Goal: Find specific page/section: Find specific page/section

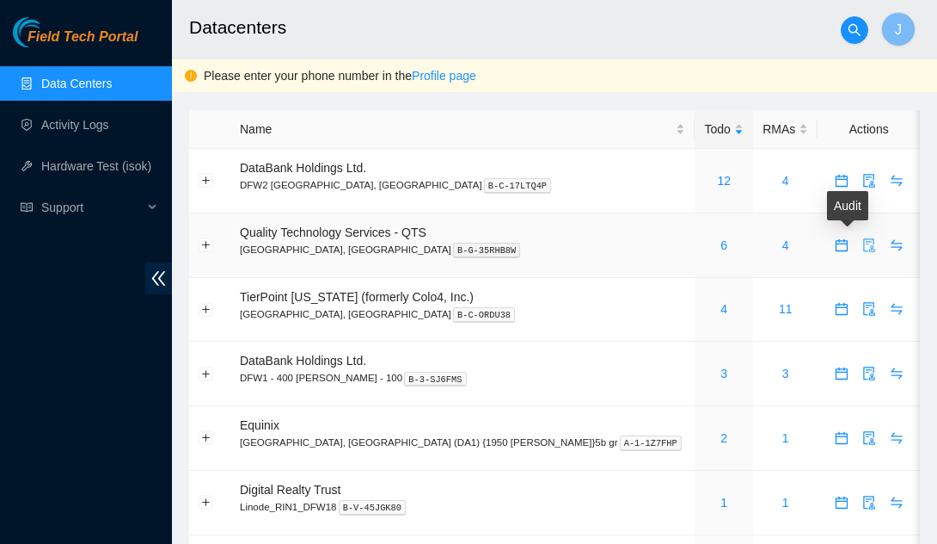
click at [863, 243] on icon "audit" at bounding box center [870, 245] width 14 height 14
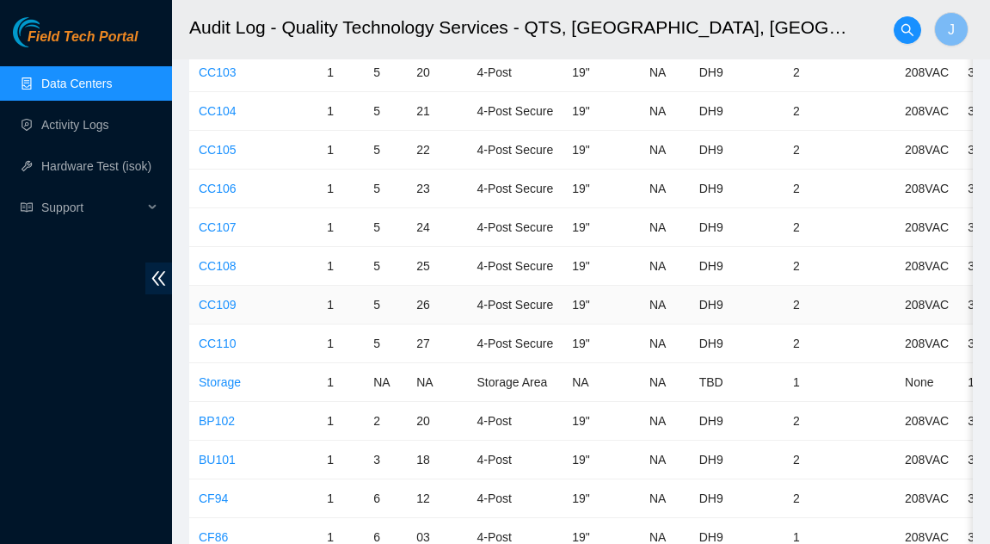
scroll to position [4386, 0]
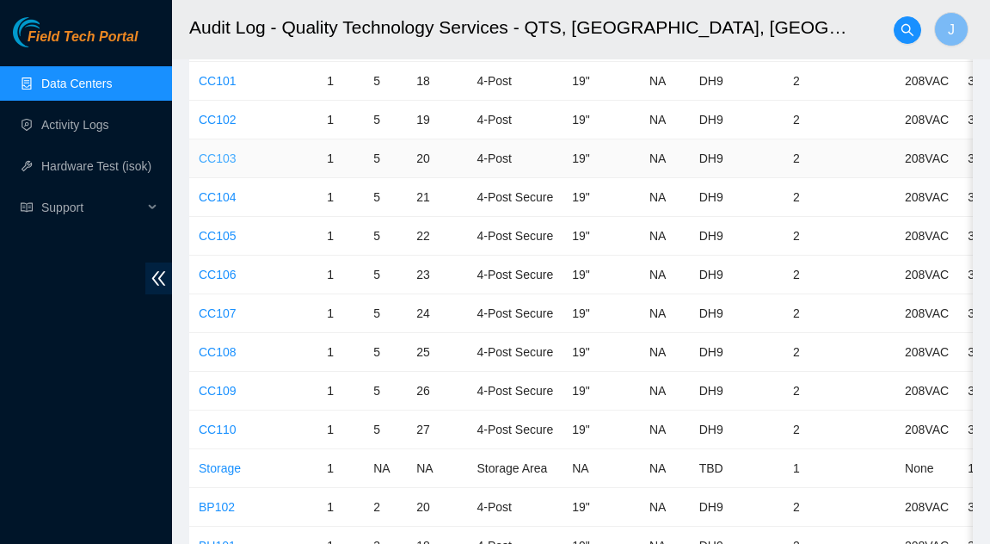
click at [214, 157] on link "CC103" at bounding box center [218, 158] width 38 height 14
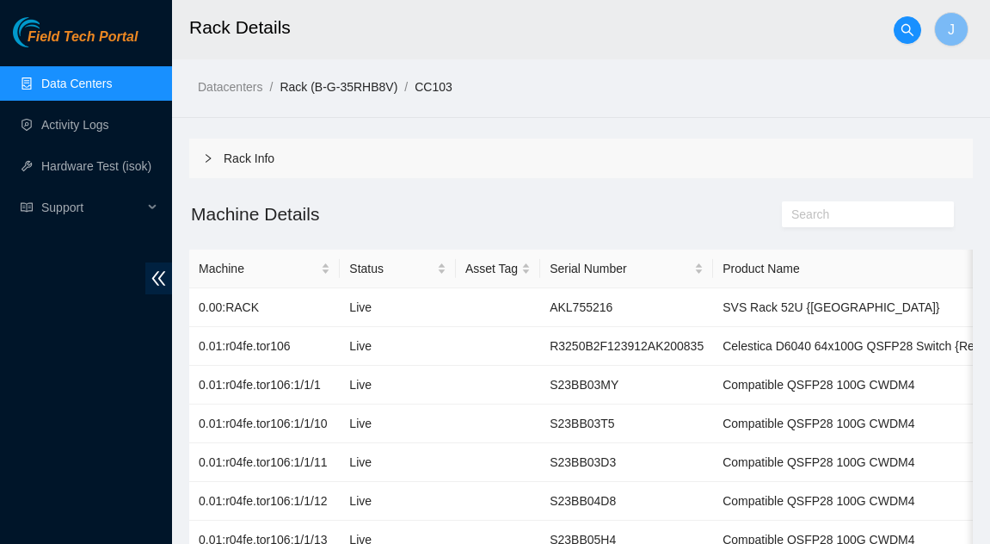
click at [325, 81] on link "Rack (B-G-35RHB8V)" at bounding box center [339, 87] width 118 height 14
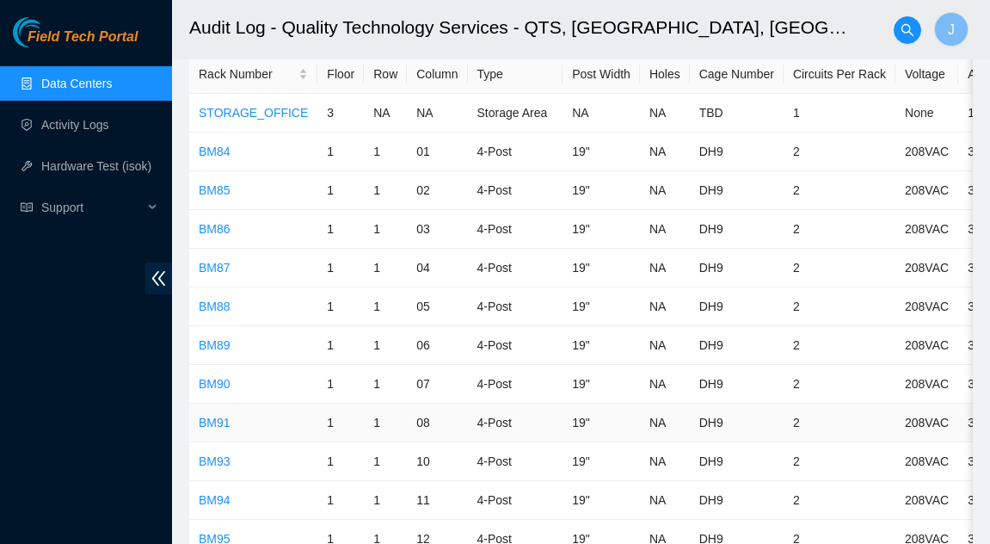
scroll to position [86, 0]
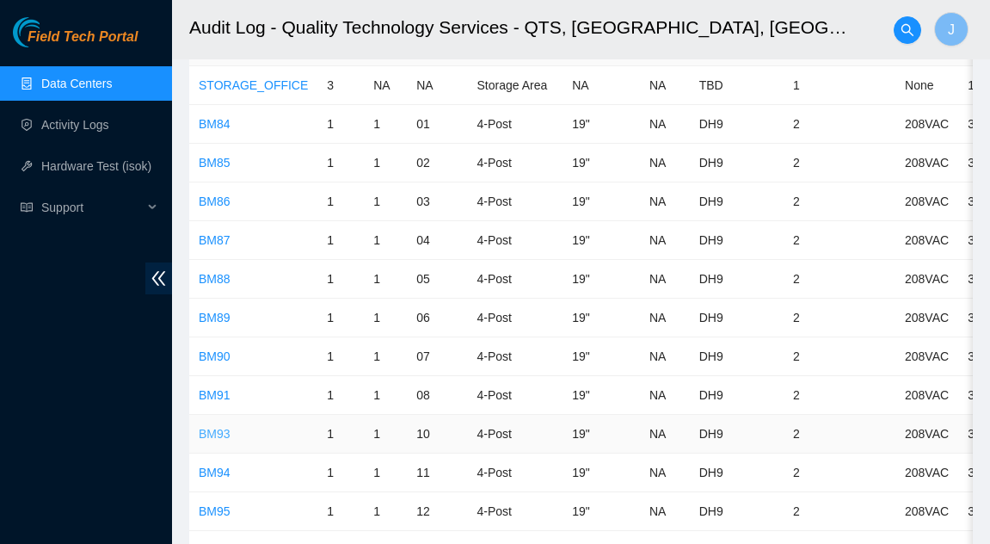
click at [212, 427] on link "BM93" at bounding box center [215, 434] width 32 height 14
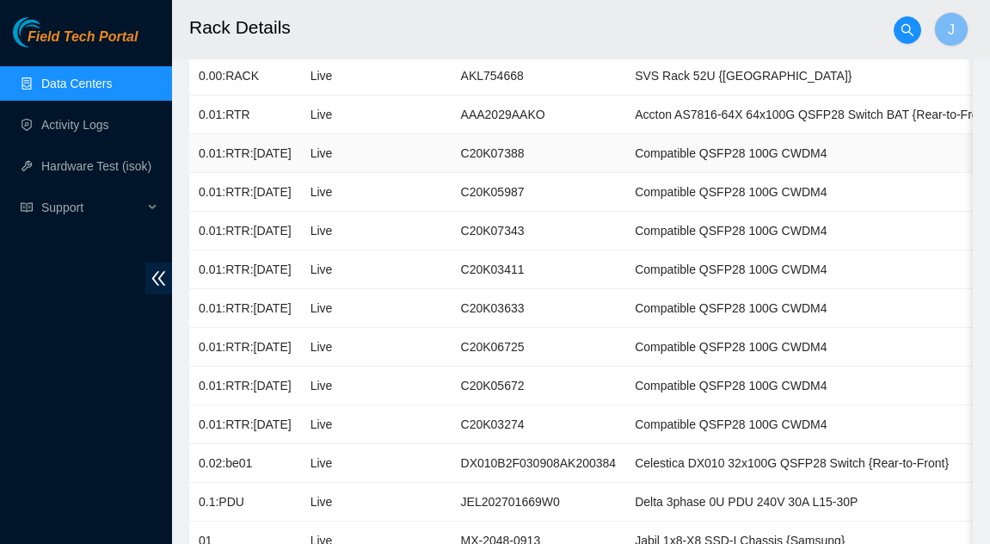
scroll to position [258, 0]
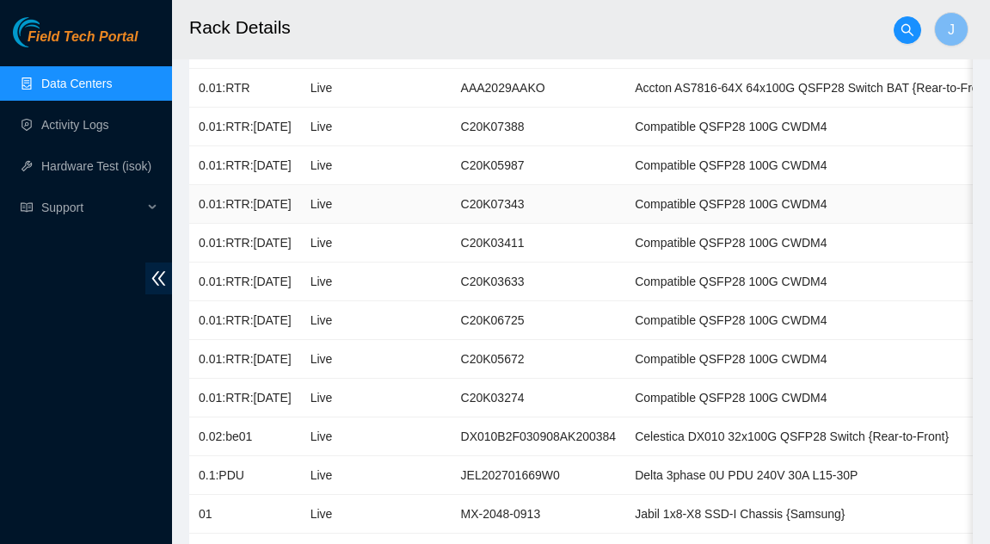
click at [431, 201] on td at bounding box center [408, 204] width 84 height 39
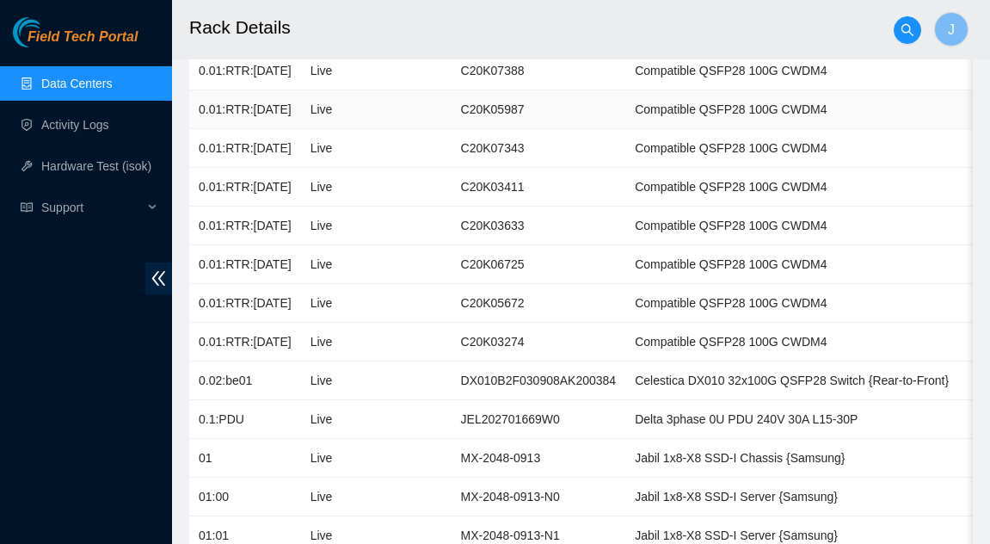
scroll to position [344, 0]
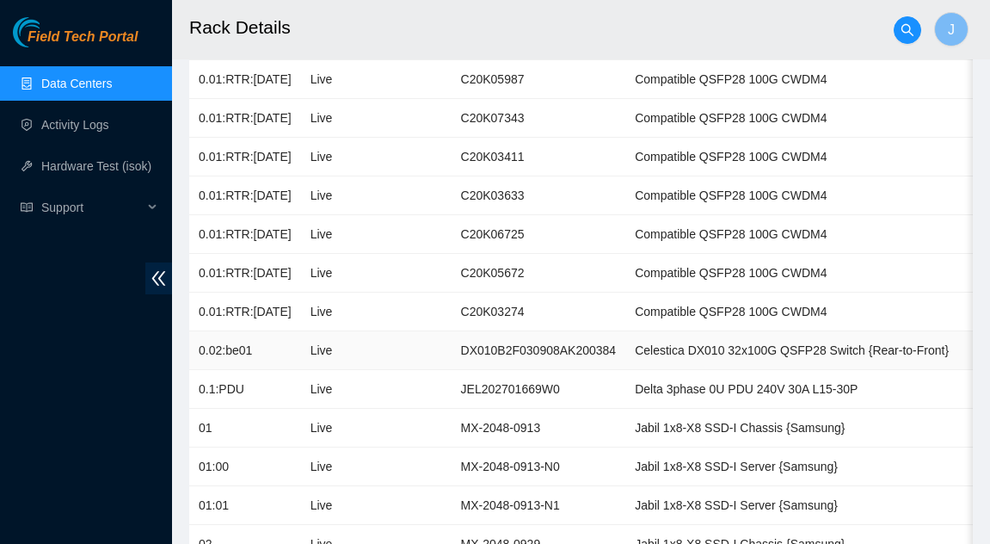
click at [485, 345] on td "DX010B2F030908AK200384" at bounding box center [539, 350] width 175 height 39
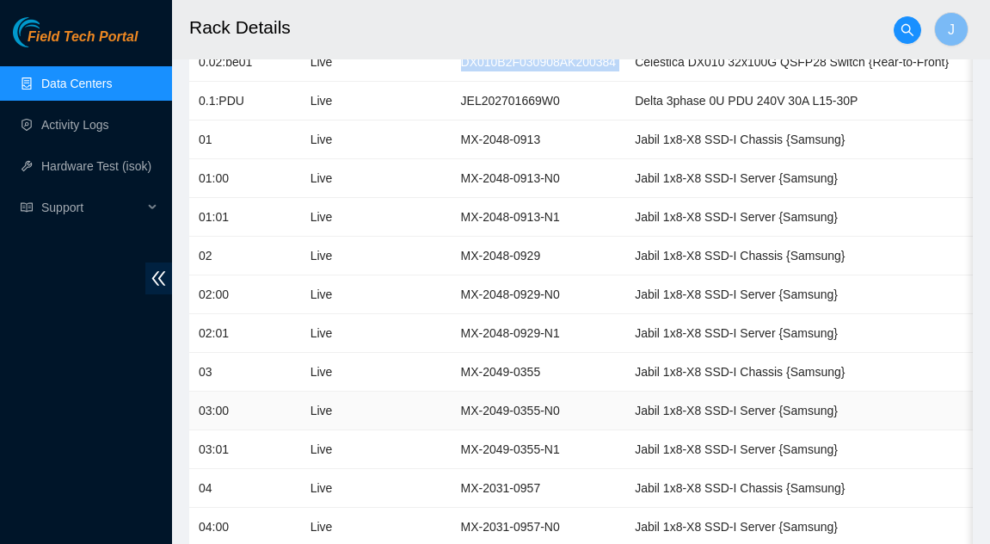
scroll to position [602, 0]
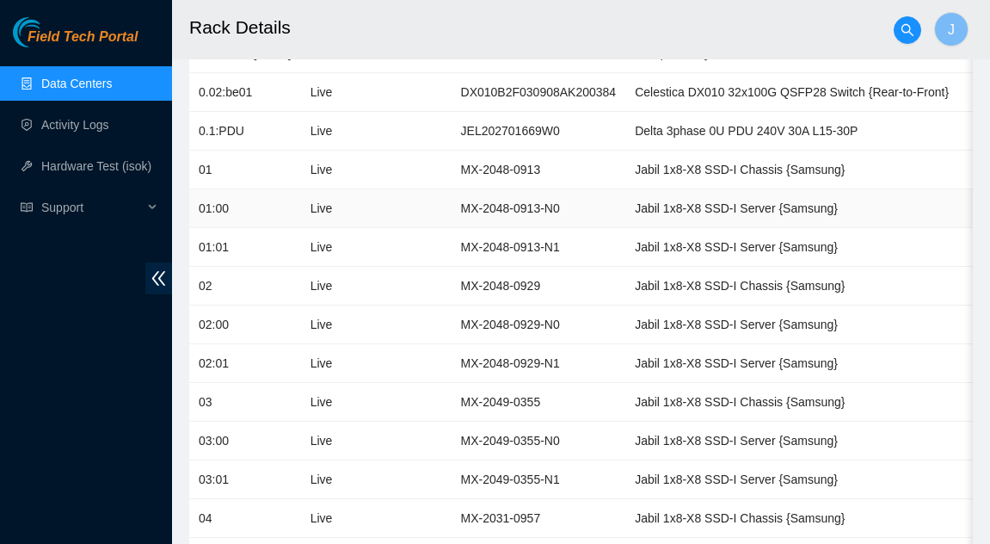
click at [469, 195] on td "MX-2048-0913-N0" at bounding box center [539, 208] width 175 height 39
click at [476, 205] on td "MX-2048-0913-N0" at bounding box center [539, 208] width 175 height 39
copy td "MX-2048-0913-N0"
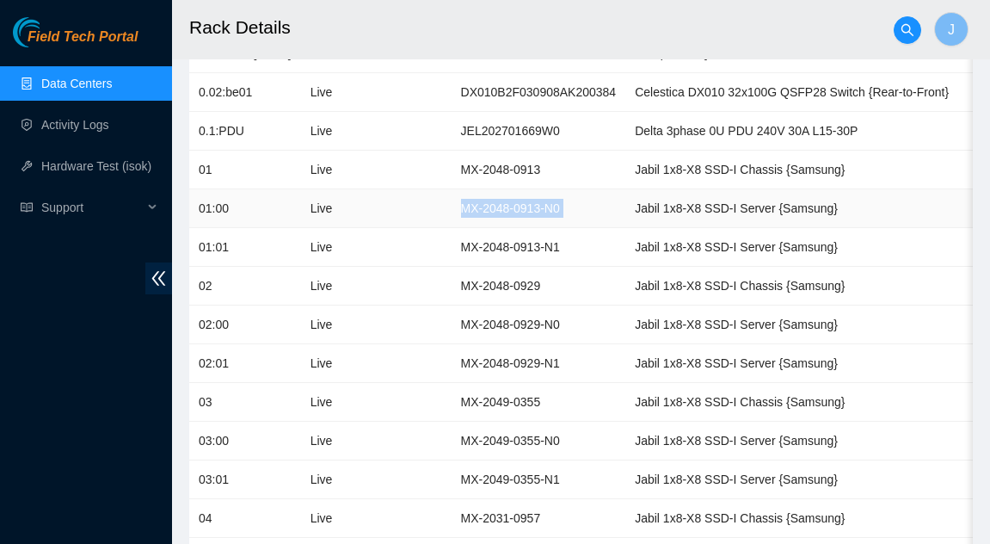
click at [465, 213] on td "MX-2048-0913-N0" at bounding box center [539, 208] width 175 height 39
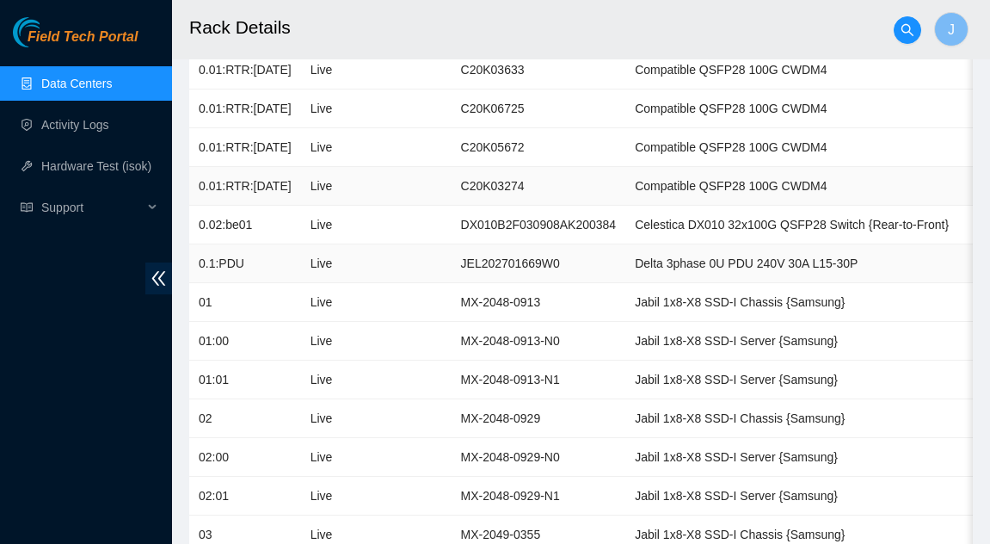
scroll to position [430, 0]
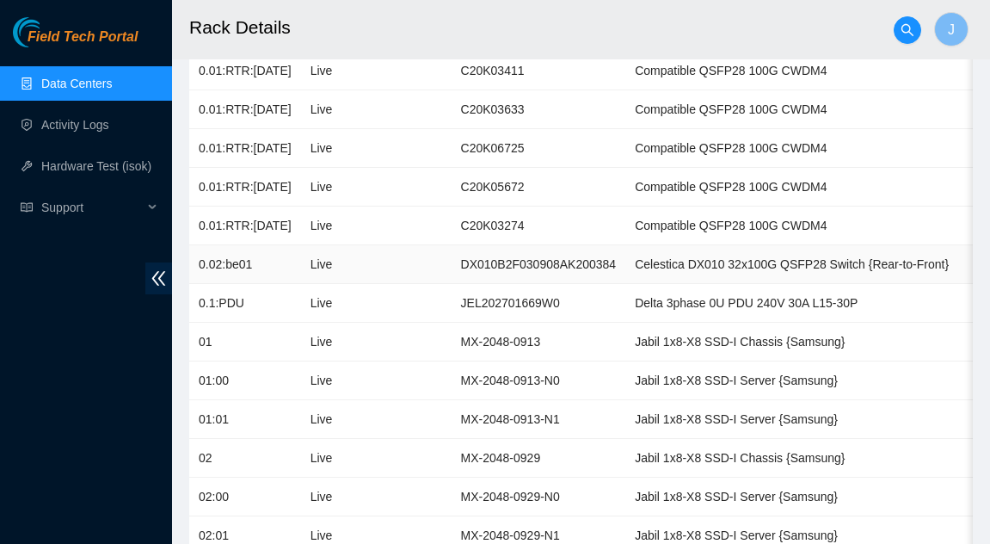
click at [473, 261] on td "DX010B2F030908AK200384" at bounding box center [539, 264] width 175 height 39
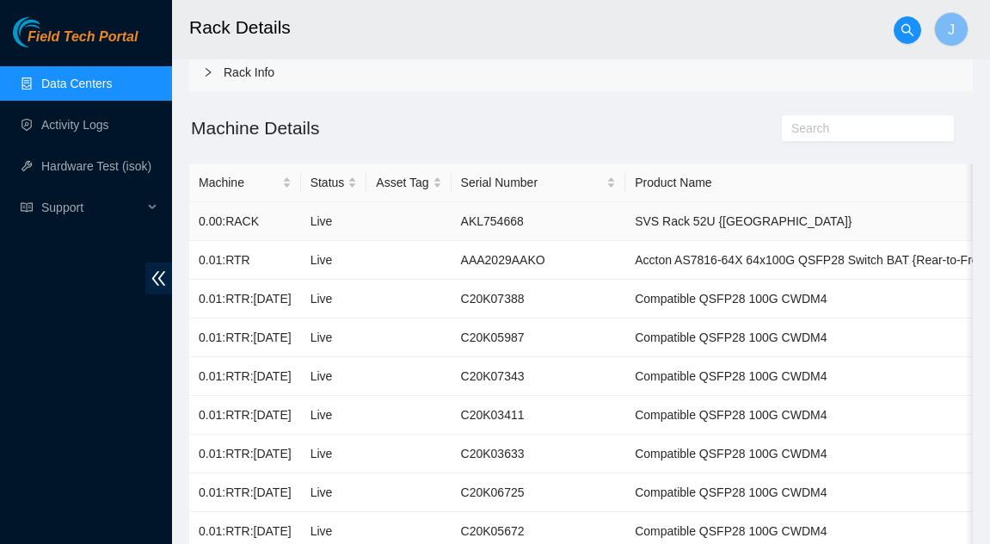
scroll to position [172, 0]
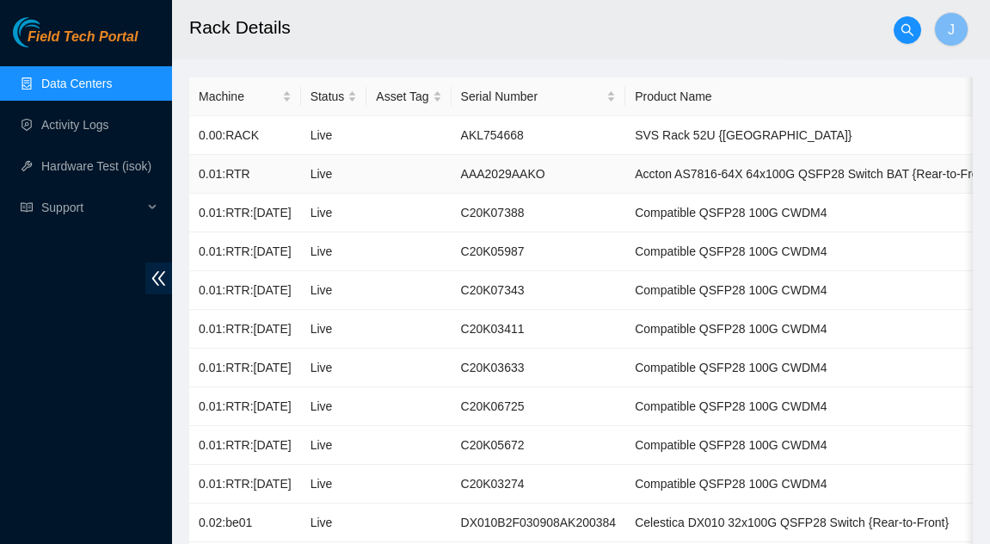
click at [482, 179] on td "AAA2029AAKO" at bounding box center [539, 174] width 175 height 39
copy td "AAA2029AAKO"
click at [565, 206] on td "C20K07388" at bounding box center [539, 213] width 175 height 39
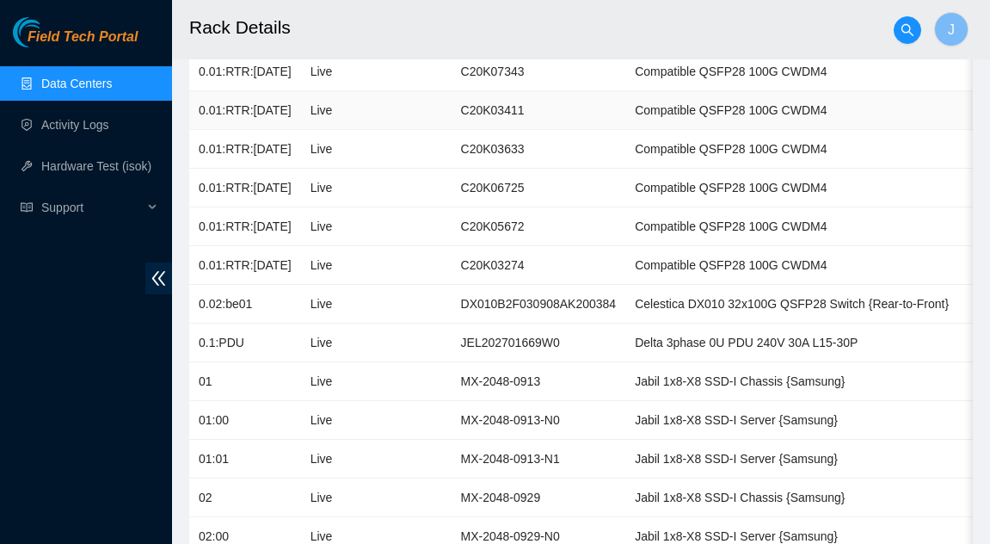
scroll to position [430, 0]
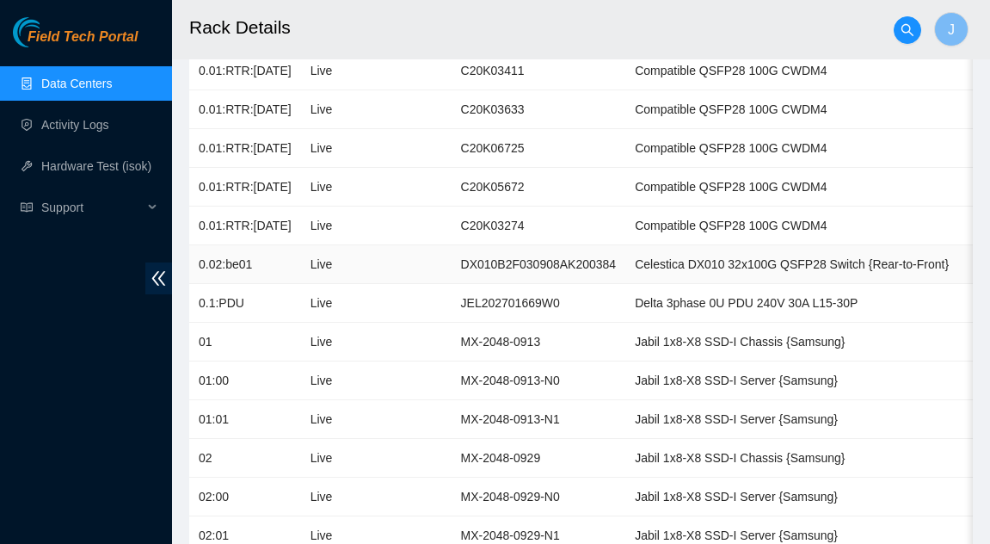
click at [482, 258] on td "DX010B2F030908AK200384" at bounding box center [539, 264] width 175 height 39
copy td "DX010B2F030908AK200384"
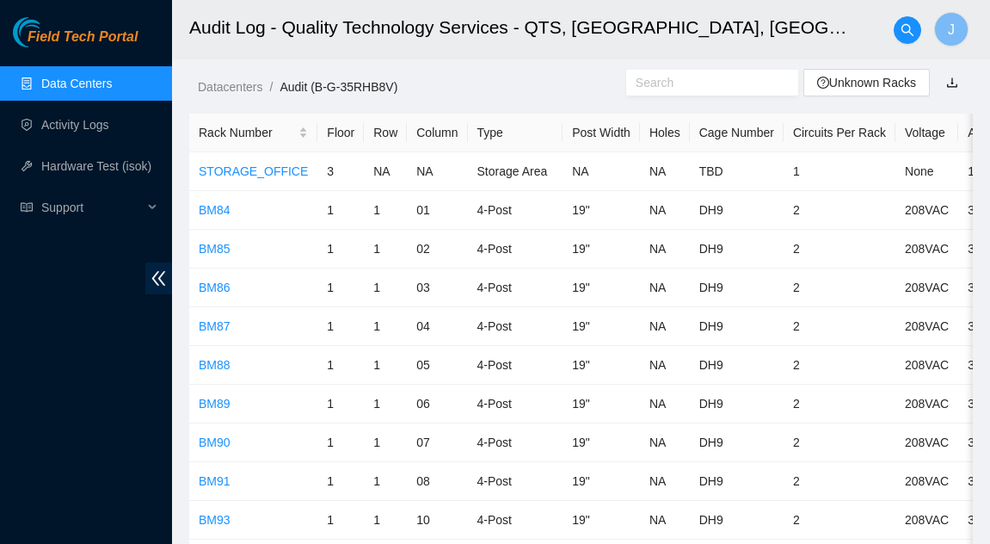
click at [593, 86] on ol "Datacenters / Audit (B-G-35RHB8V) /" at bounding box center [491, 86] width 587 height 19
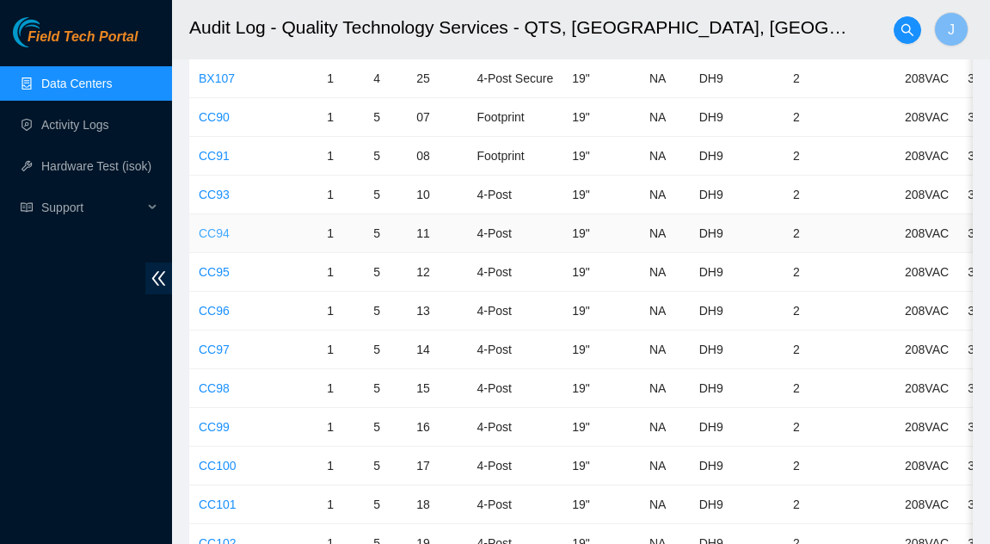
click at [218, 229] on link "CC94" at bounding box center [214, 233] width 31 height 14
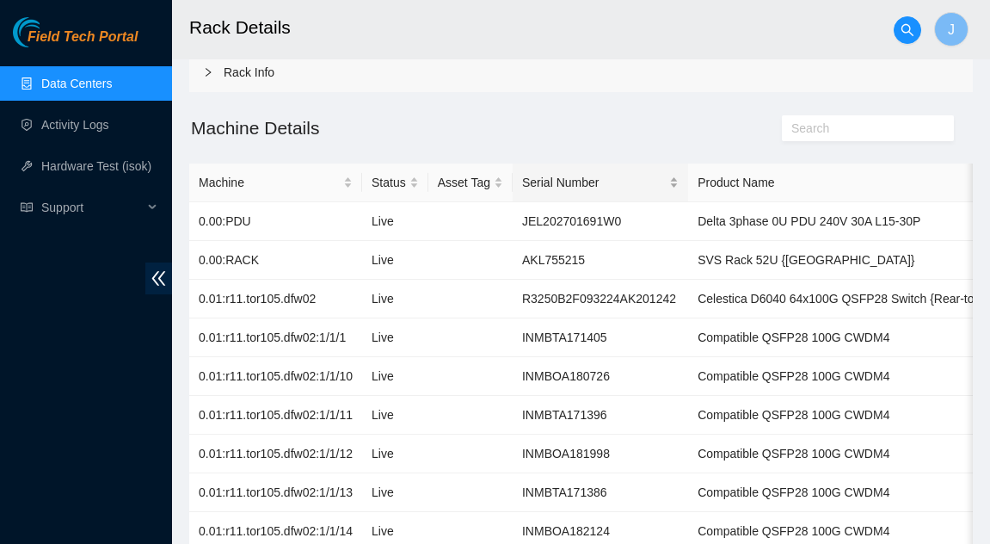
scroll to position [172, 0]
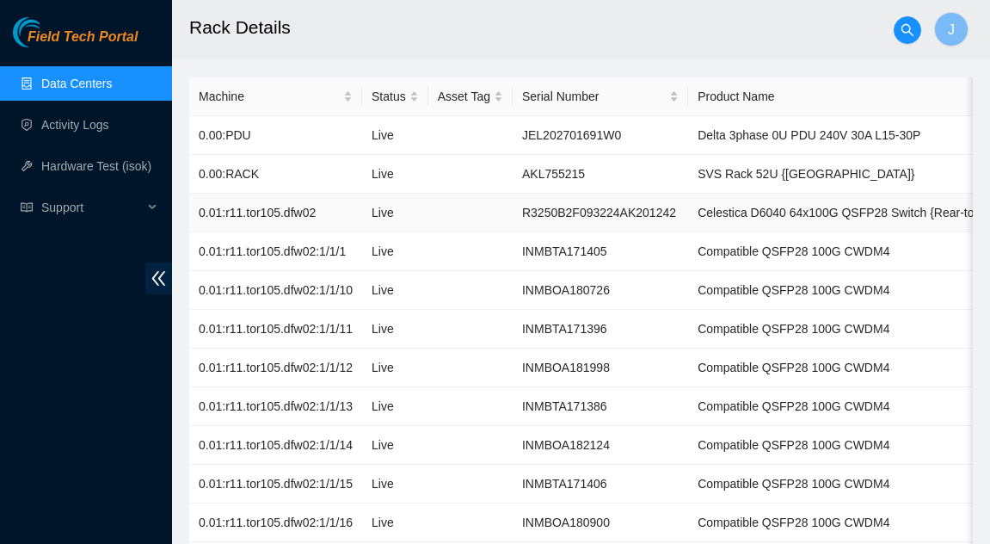
click at [561, 207] on td "R3250B2F093224AK201242" at bounding box center [600, 213] width 175 height 39
click at [564, 205] on td "R3250B2F093224AK201242" at bounding box center [600, 213] width 175 height 39
copy td "R3250B2F093224AK201242"
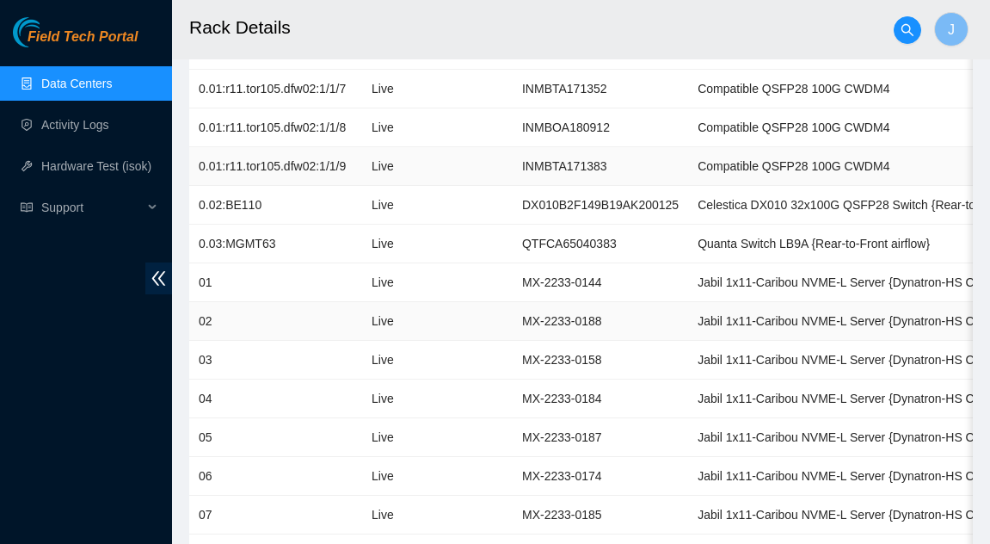
scroll to position [860, 0]
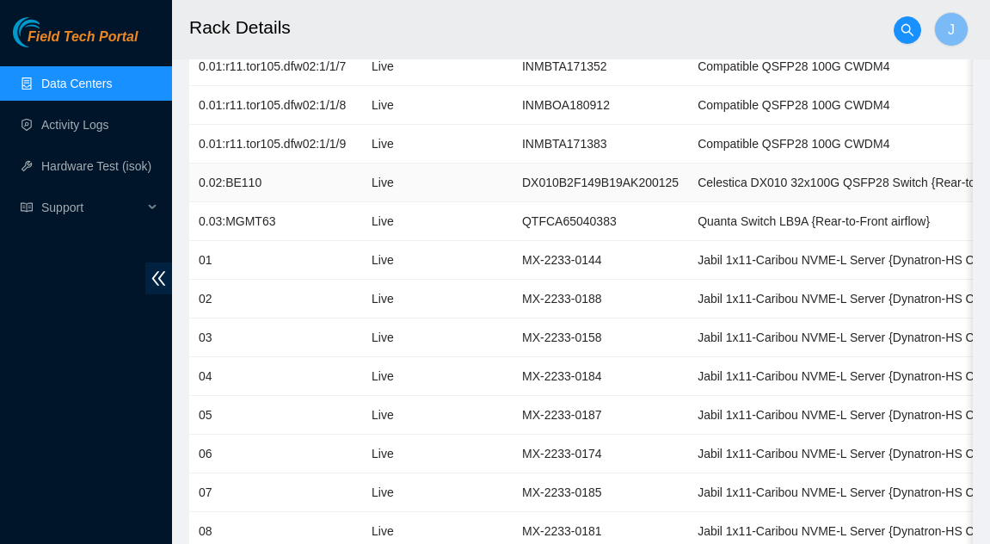
click at [558, 179] on td "DX010B2F149B19AK200125" at bounding box center [600, 182] width 175 height 39
copy td "DX010B2F149B19AK200125"
click at [572, 226] on td "QTFCA65040383" at bounding box center [600, 221] width 175 height 39
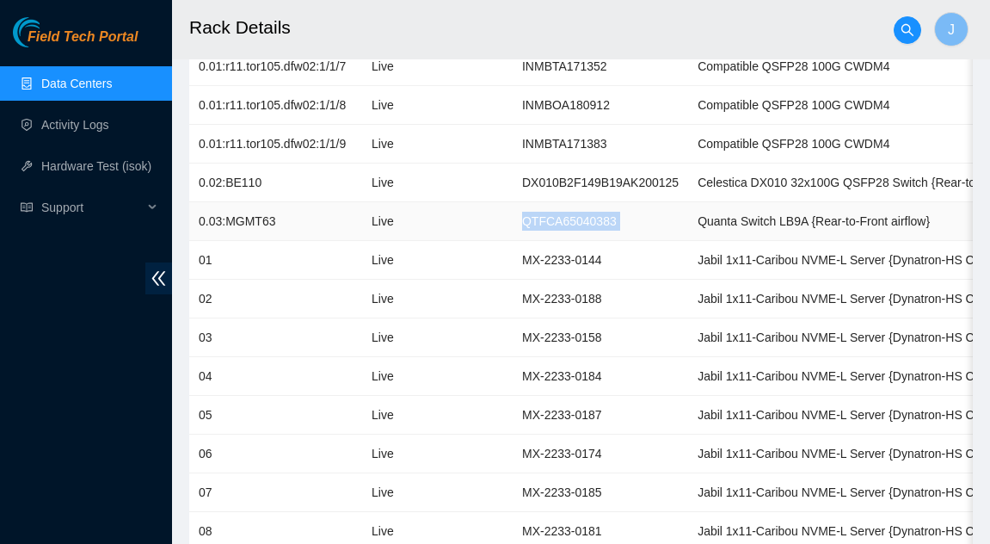
click at [572, 226] on td "QTFCA65040383" at bounding box center [600, 221] width 175 height 39
click at [587, 224] on td "QTFCA65040383" at bounding box center [600, 221] width 175 height 39
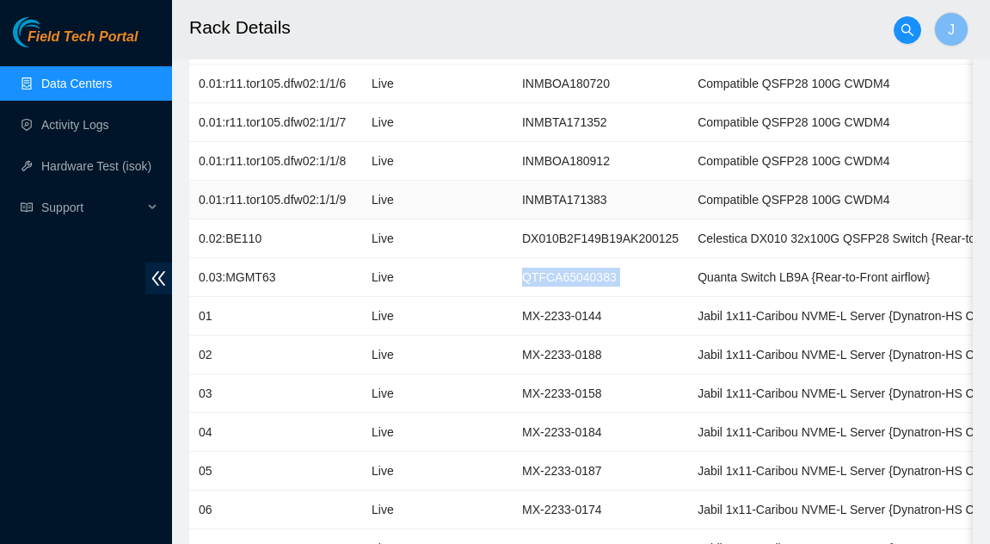
scroll to position [774, 0]
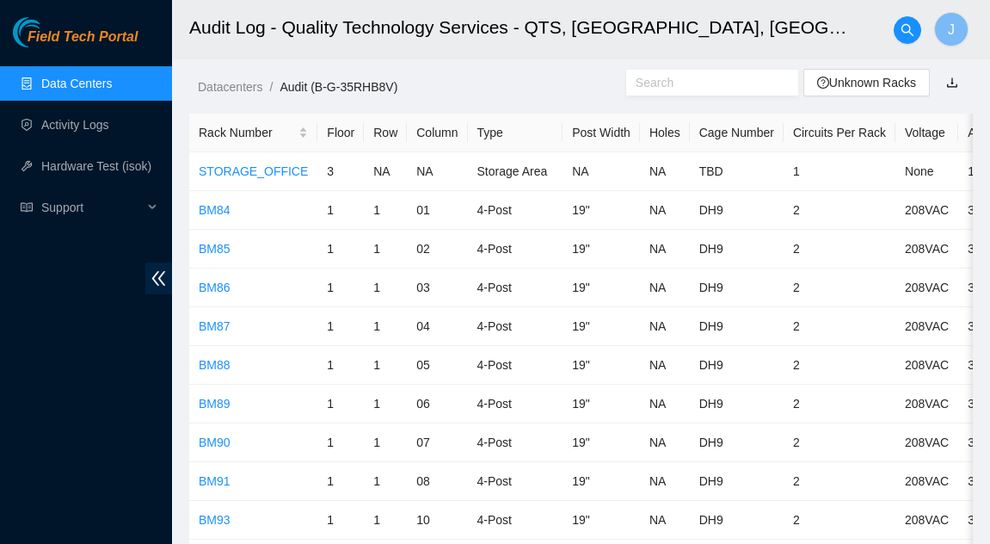
scroll to position [3963, 0]
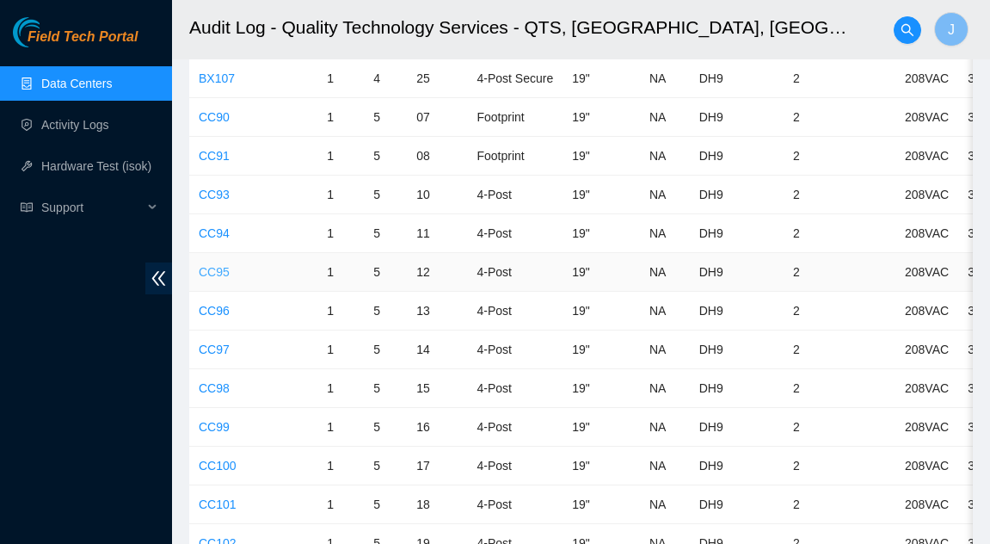
click at [218, 273] on link "CC95" at bounding box center [214, 272] width 31 height 14
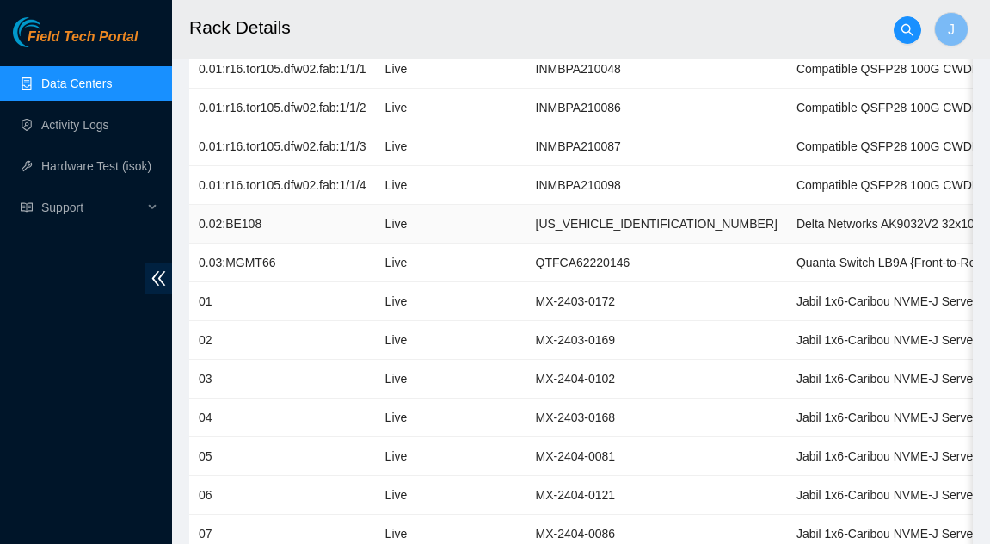
scroll to position [258, 0]
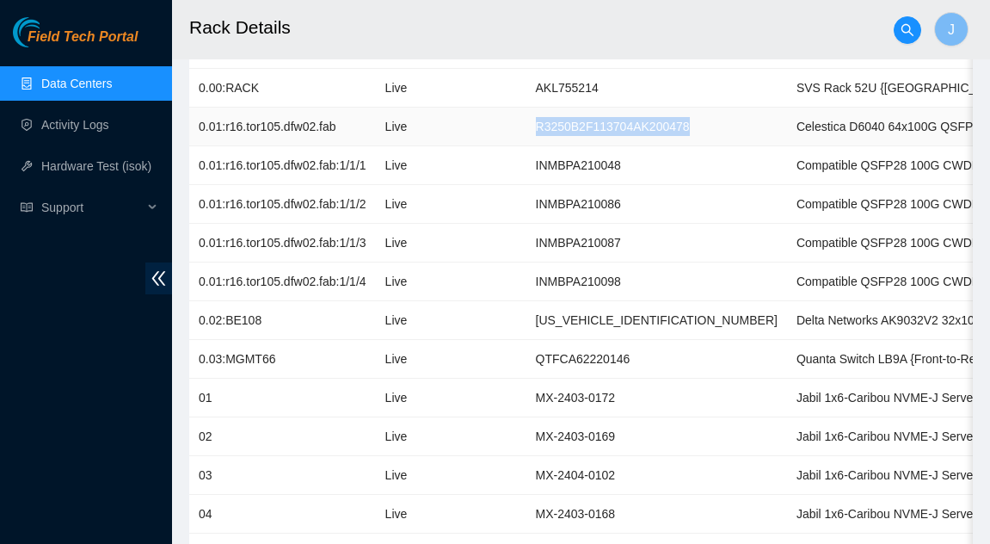
drag, startPoint x: 529, startPoint y: 123, endPoint x: 679, endPoint y: 117, distance: 150.6
click at [679, 117] on td "R3250B2F113704AK200478" at bounding box center [656, 127] width 261 height 39
copy td "R3250B2F113704AK200478"
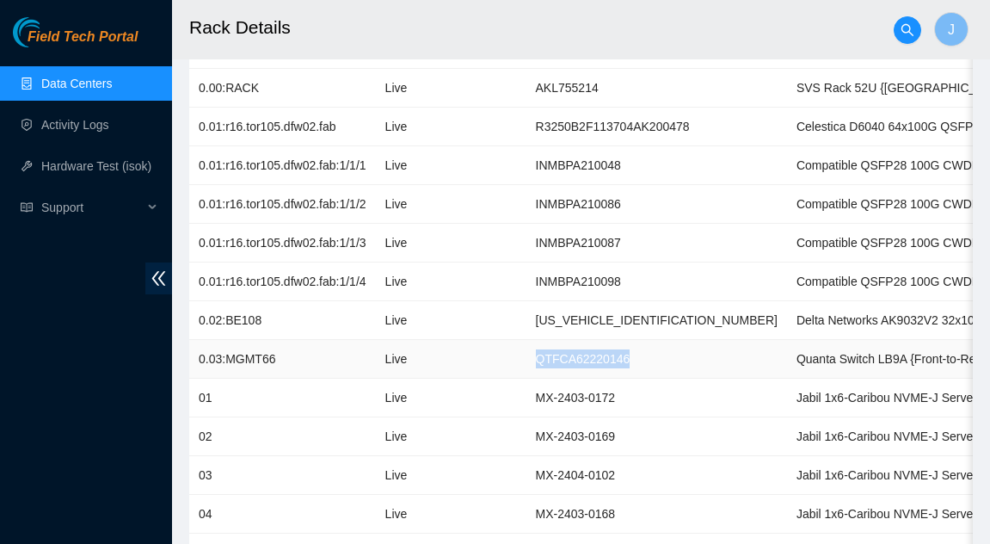
drag, startPoint x: 530, startPoint y: 356, endPoint x: 636, endPoint y: 361, distance: 106.8
click at [636, 361] on td "QTFCA62220146" at bounding box center [656, 359] width 261 height 39
copy td "QTFCA62220146"
click at [549, 271] on td "INMBPA210098" at bounding box center [656, 281] width 261 height 39
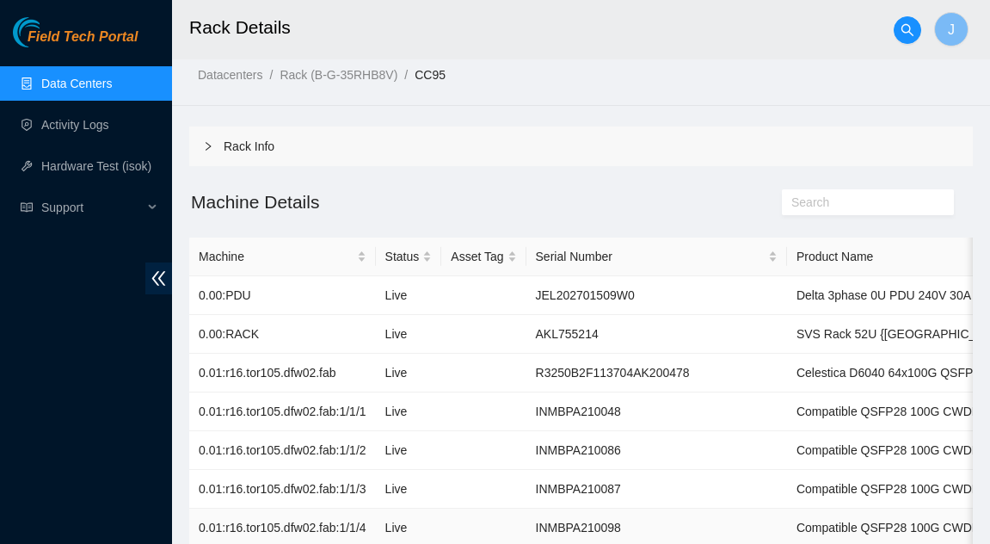
scroll to position [0, 0]
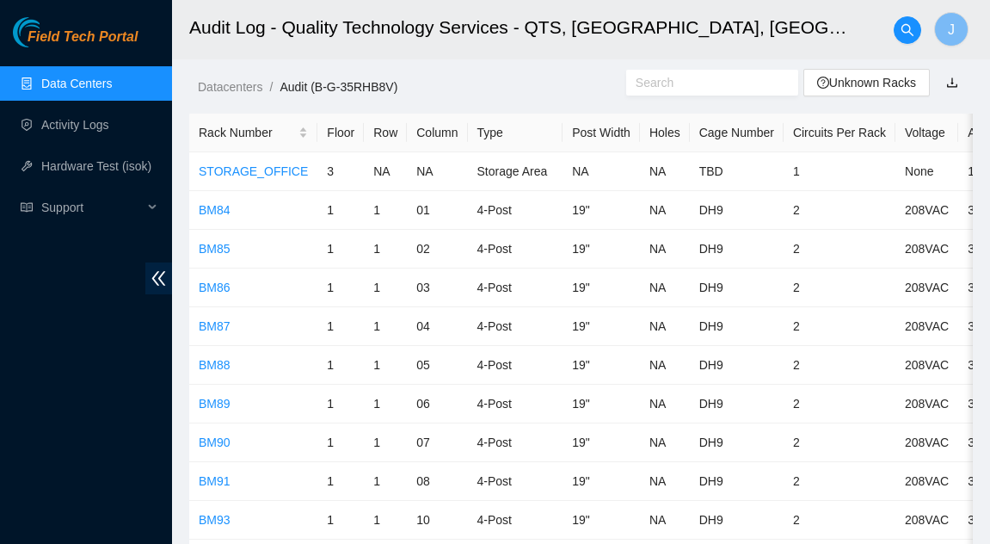
click at [575, 267] on td "19"" at bounding box center [600, 249] width 77 height 39
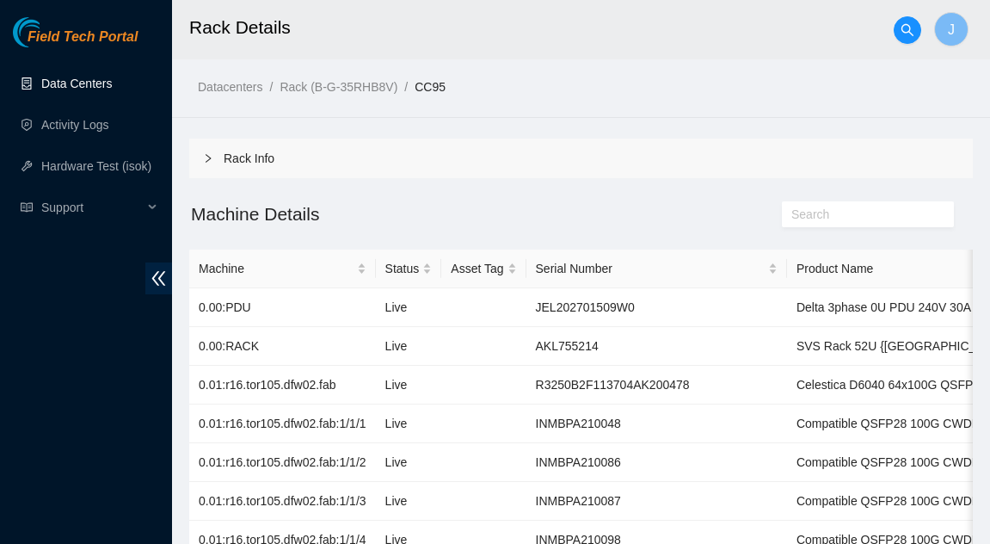
click at [89, 84] on link "Data Centers" at bounding box center [76, 84] width 71 height 14
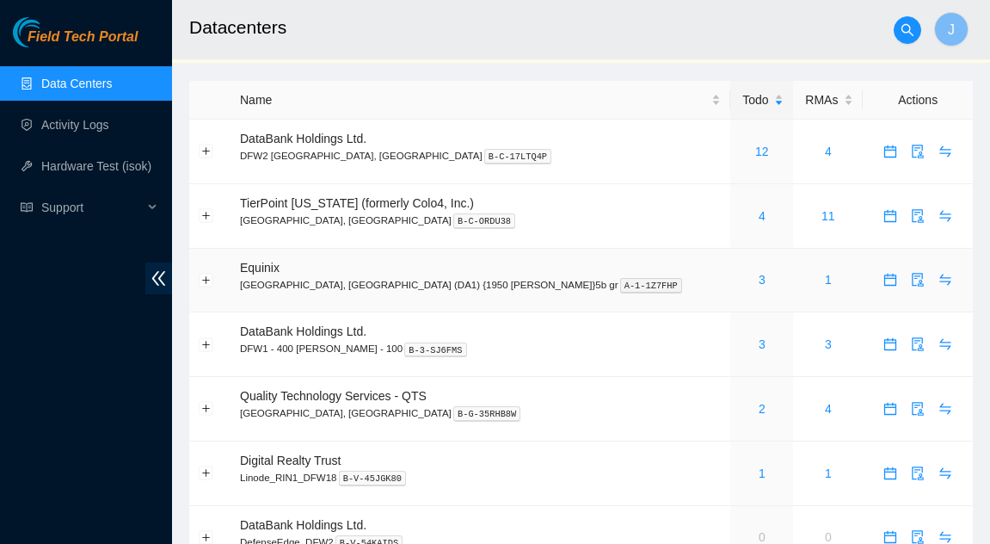
scroll to position [30, 0]
click at [911, 408] on icon "audit" at bounding box center [918, 408] width 14 height 14
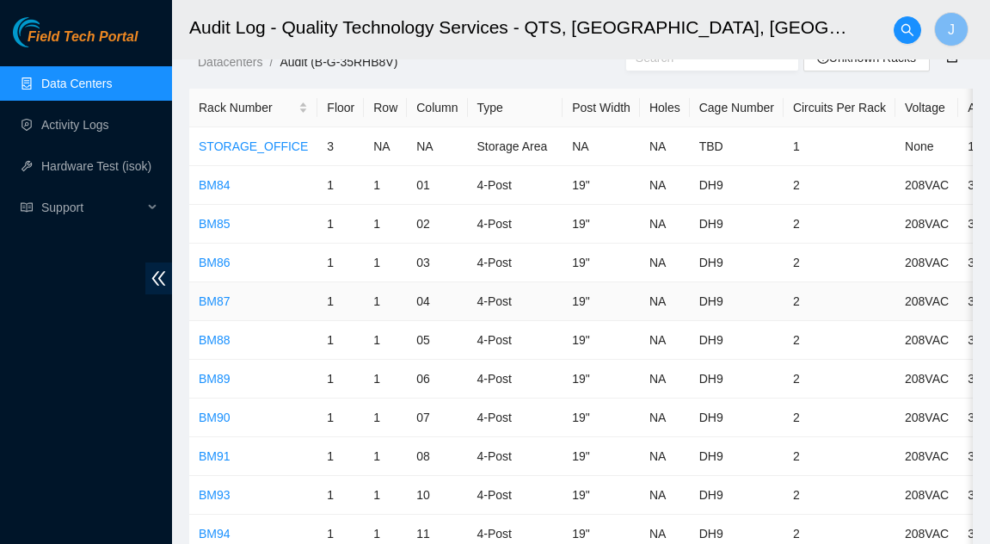
scroll to position [26, 0]
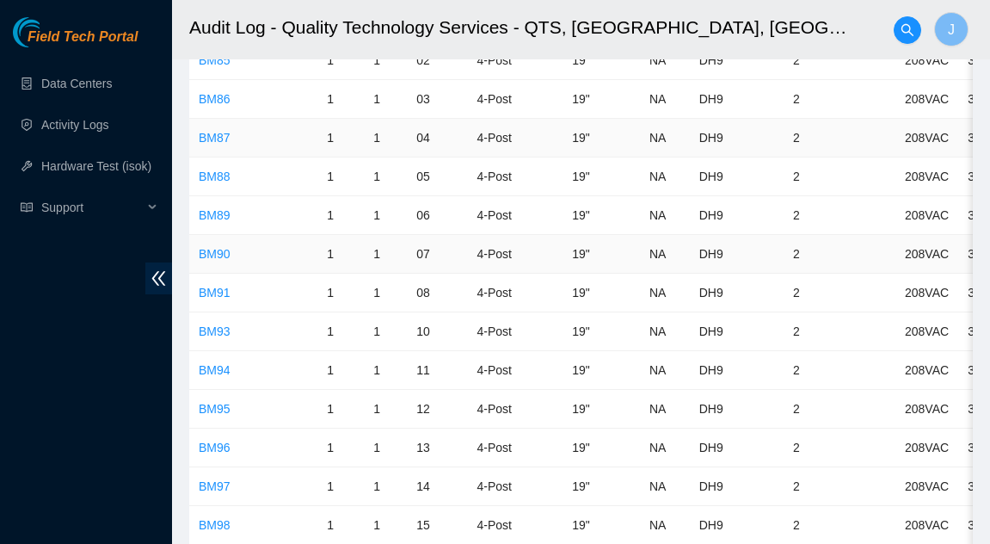
scroll to position [189, 0]
click at [95, 84] on link "Data Centers" at bounding box center [76, 84] width 71 height 14
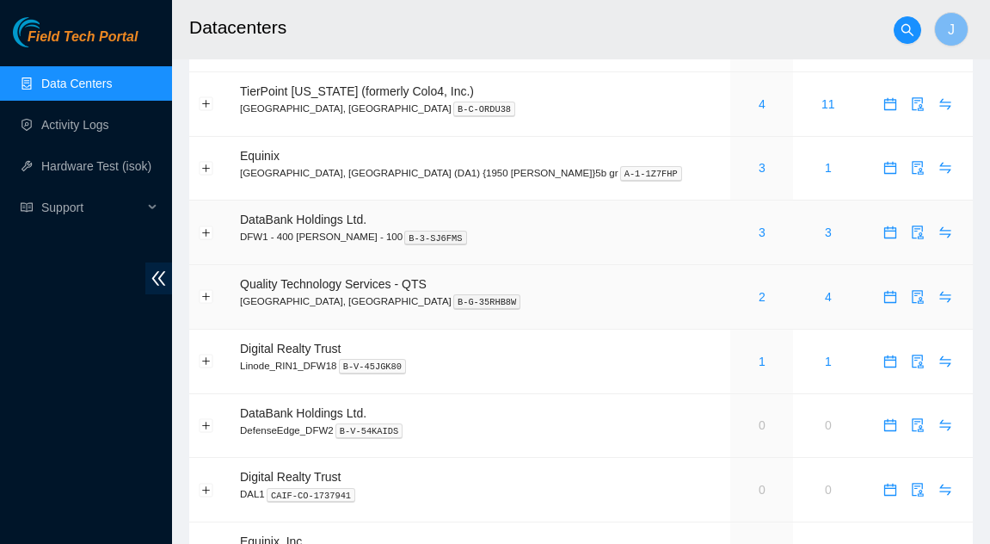
scroll to position [140, 0]
click at [911, 300] on icon "audit" at bounding box center [918, 298] width 14 height 14
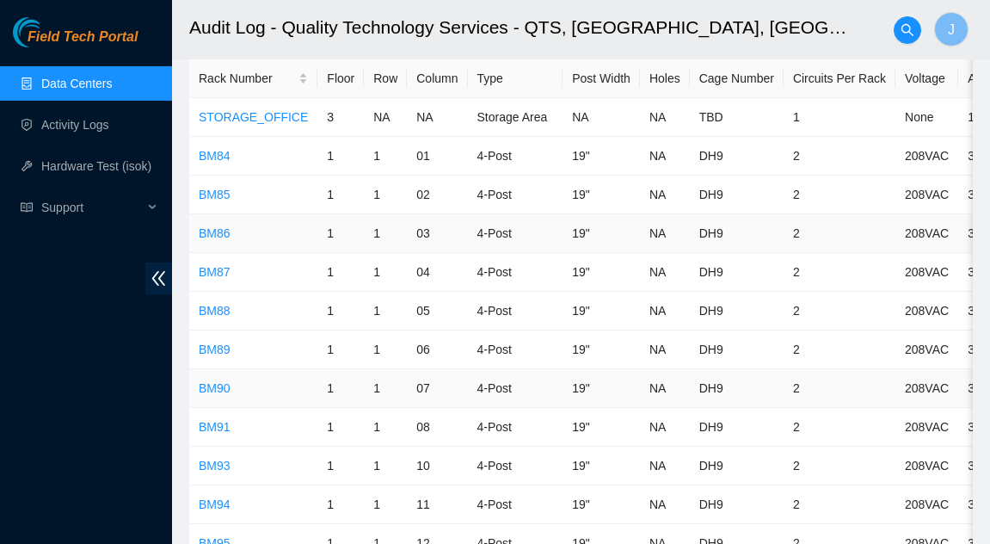
scroll to position [55, 0]
click at [77, 90] on link "Data Centers" at bounding box center [76, 84] width 71 height 14
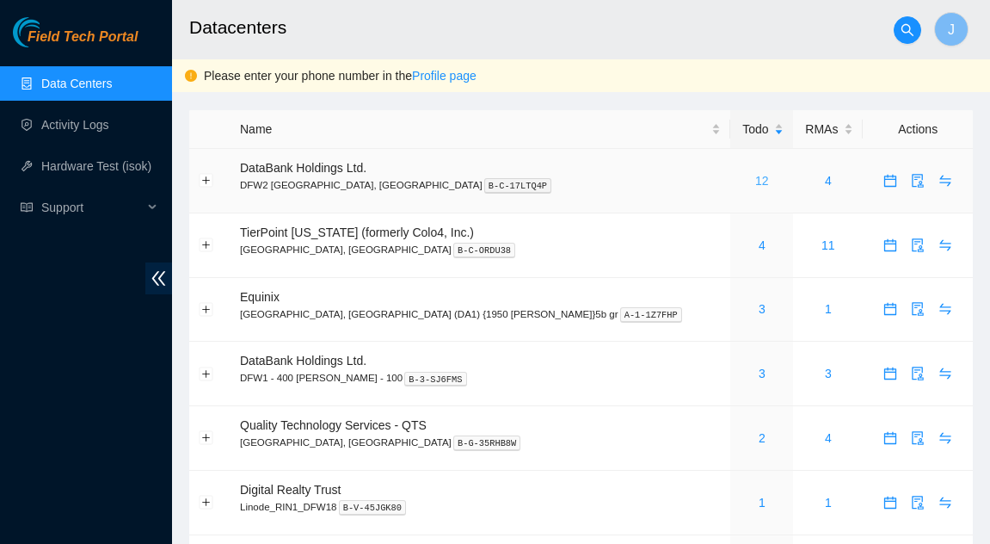
click at [755, 178] on link "12" at bounding box center [762, 181] width 14 height 14
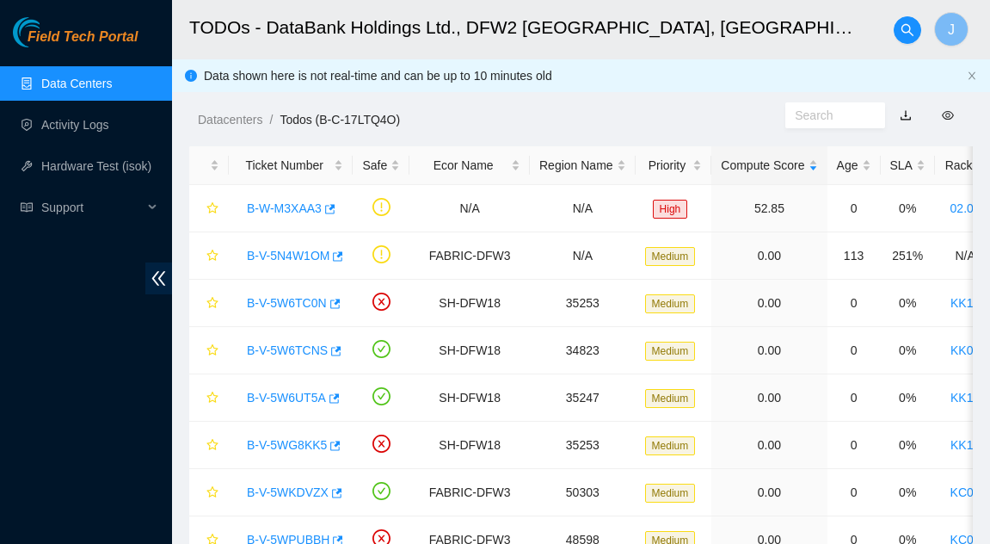
click at [83, 81] on link "Data Centers" at bounding box center [76, 84] width 71 height 14
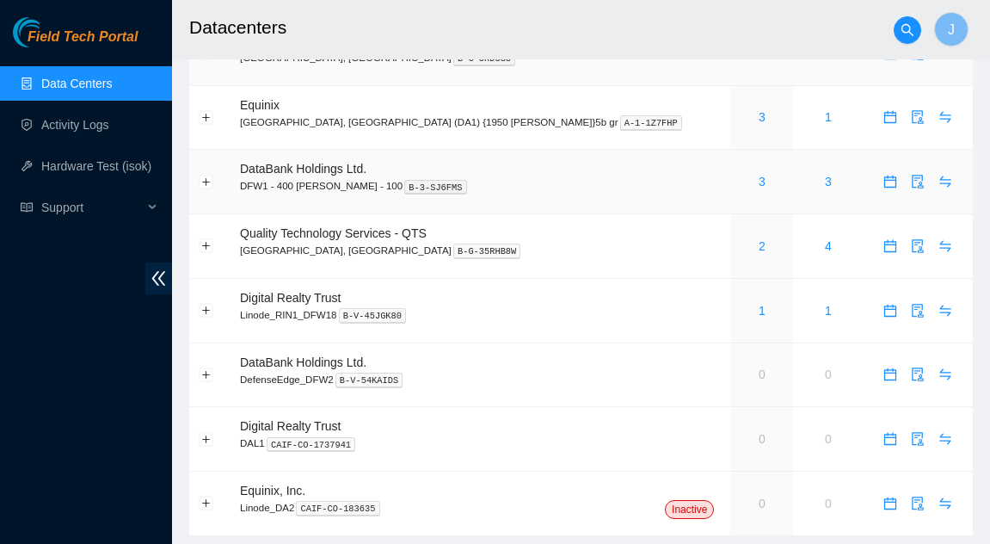
scroll to position [193, 0]
click at [911, 244] on icon "audit" at bounding box center [918, 245] width 14 height 14
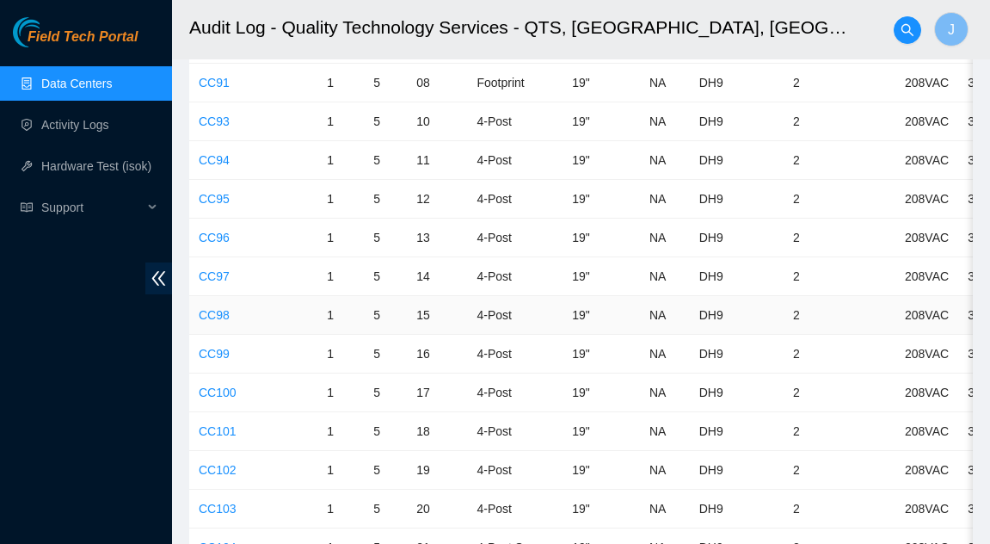
scroll to position [4034, 0]
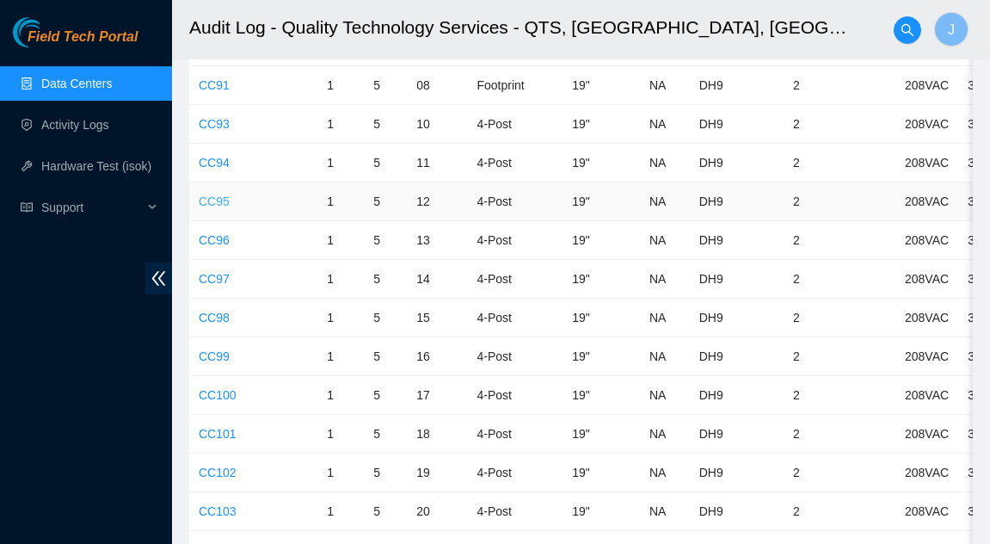
click at [210, 200] on link "CC95" at bounding box center [214, 201] width 31 height 14
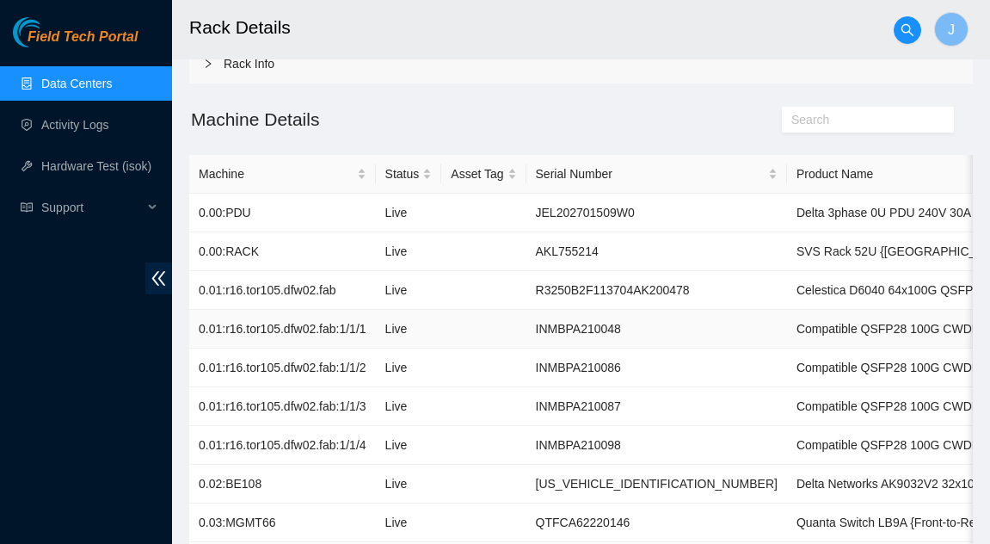
click at [559, 329] on td "INMBPA210048" at bounding box center [656, 329] width 261 height 39
copy td "INMBPA210048"
click at [579, 126] on h2 "Machine Details" at bounding box center [482, 119] width 587 height 28
